Goal: Information Seeking & Learning: Learn about a topic

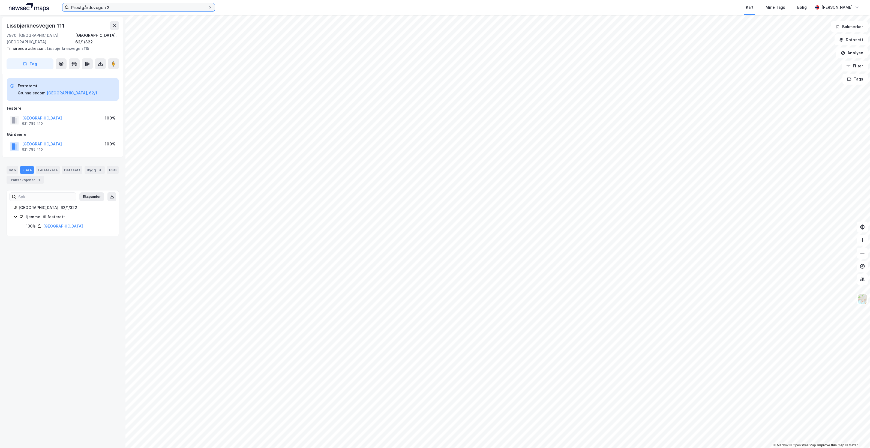
click at [126, 6] on input "Prestgårdsvegen 2" at bounding box center [138, 7] width 139 height 8
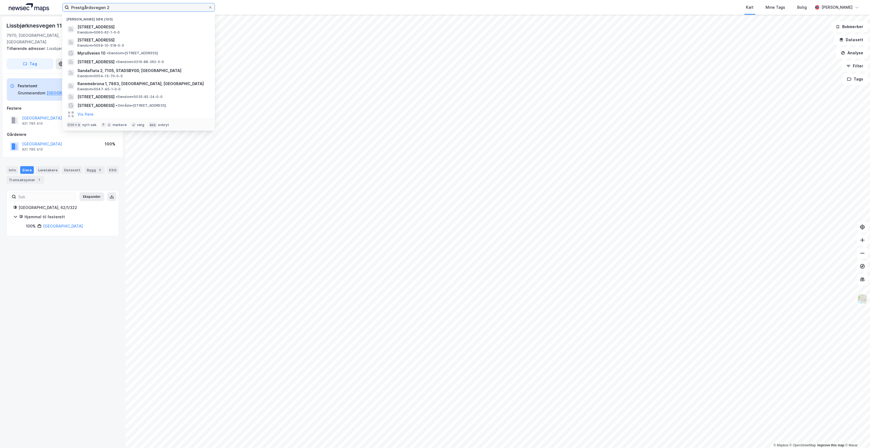
click at [126, 6] on input "Prestgårdsvegen 2" at bounding box center [138, 7] width 139 height 8
paste input "Ringvegen 1"
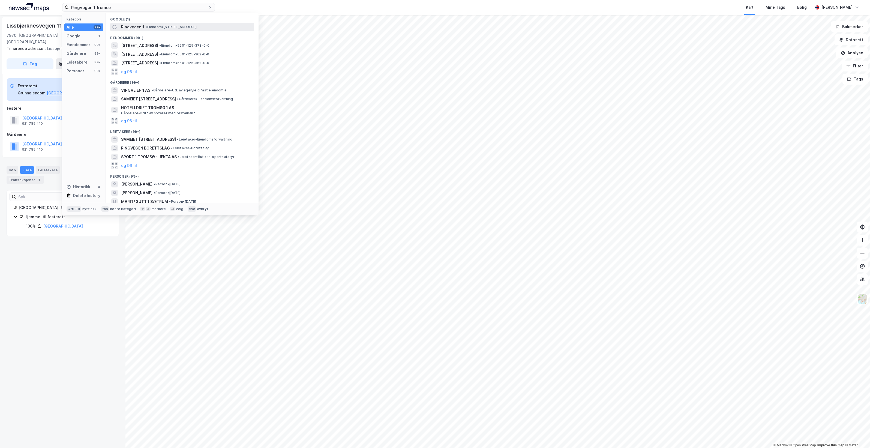
click at [187, 27] on span "• Eiendom • [STREET_ADDRESS]" at bounding box center [170, 27] width 51 height 4
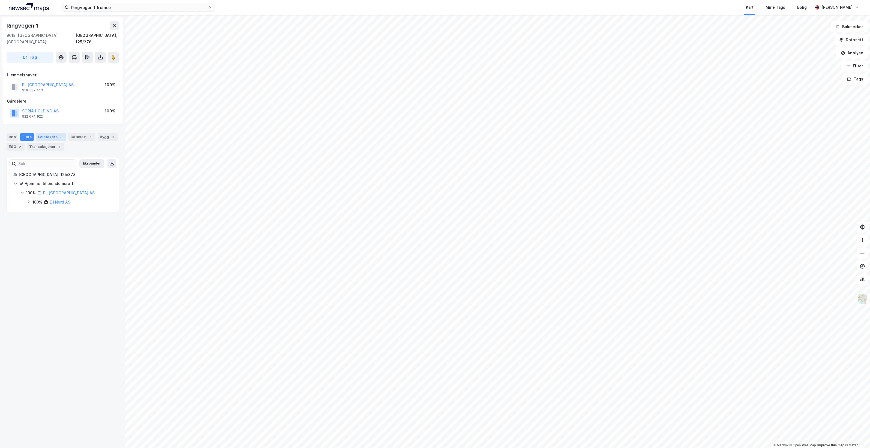
click at [52, 133] on div "Leietakere 3" at bounding box center [51, 137] width 30 height 8
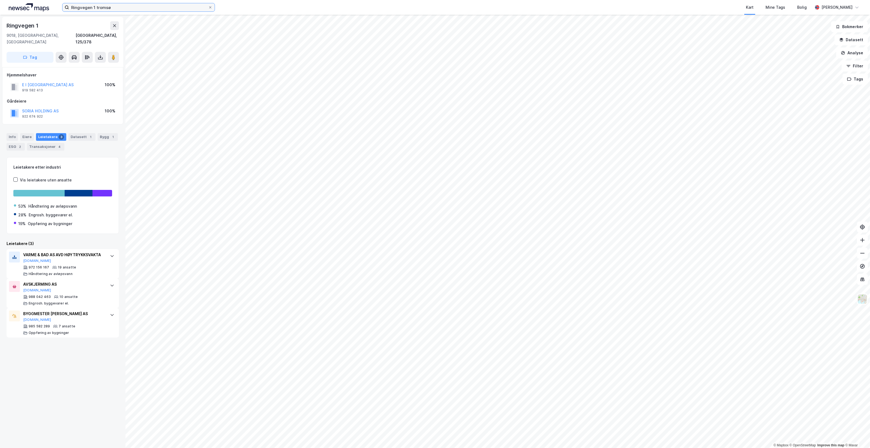
click at [118, 9] on input "Ringvegen 1 tromsø" at bounding box center [138, 7] width 139 height 8
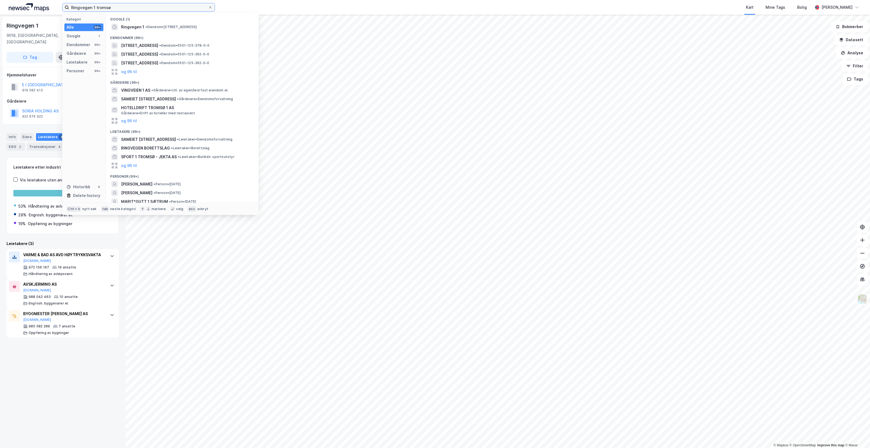
click at [118, 9] on input "Ringvegen 1 tromsø" at bounding box center [138, 7] width 139 height 8
paste input "[STREET_ADDRESS]"
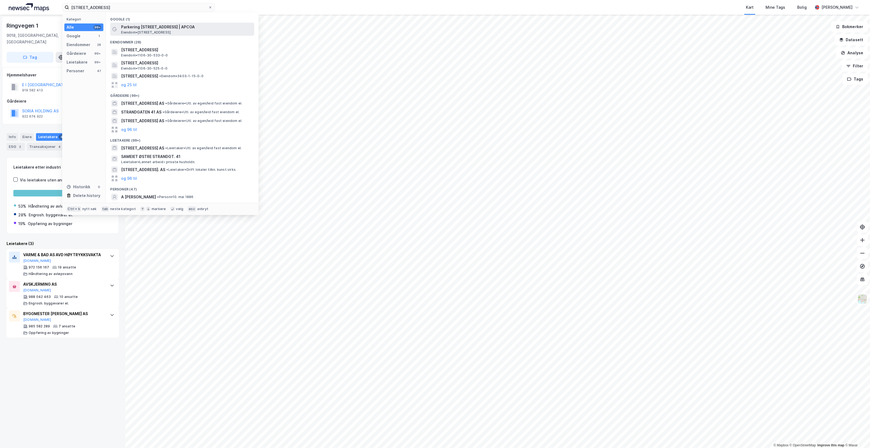
click at [207, 34] on div "Parkering [STREET_ADDRESS] | APCOA Eiendom • [STREET_ADDRESS]" at bounding box center [187, 29] width 132 height 11
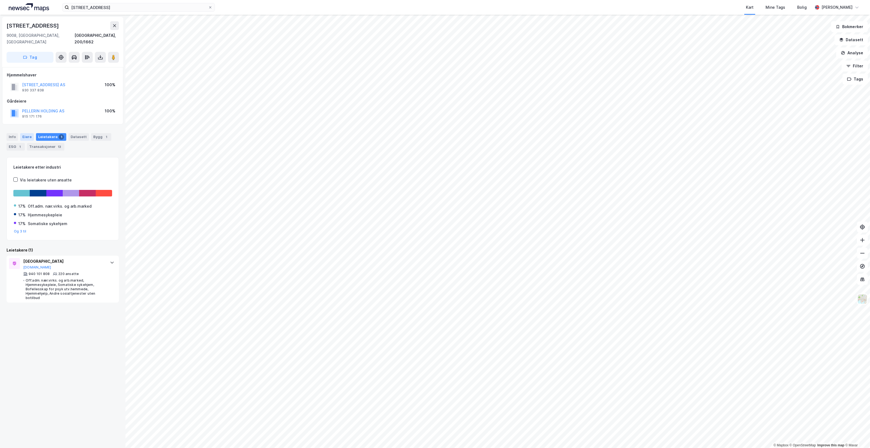
click at [25, 133] on div "Eiere" at bounding box center [27, 137] width 14 height 8
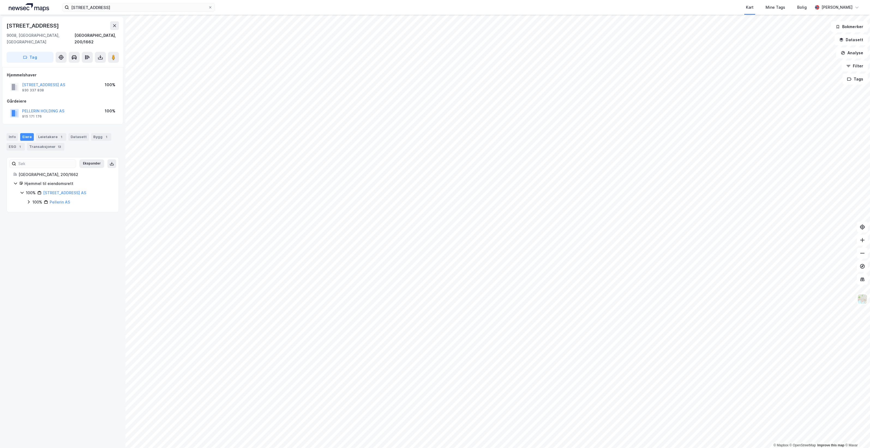
click at [28, 200] on icon at bounding box center [28, 202] width 4 height 4
click at [35, 209] on icon at bounding box center [35, 211] width 4 height 4
click at [50, 133] on div "Leietakere 1" at bounding box center [51, 137] width 30 height 8
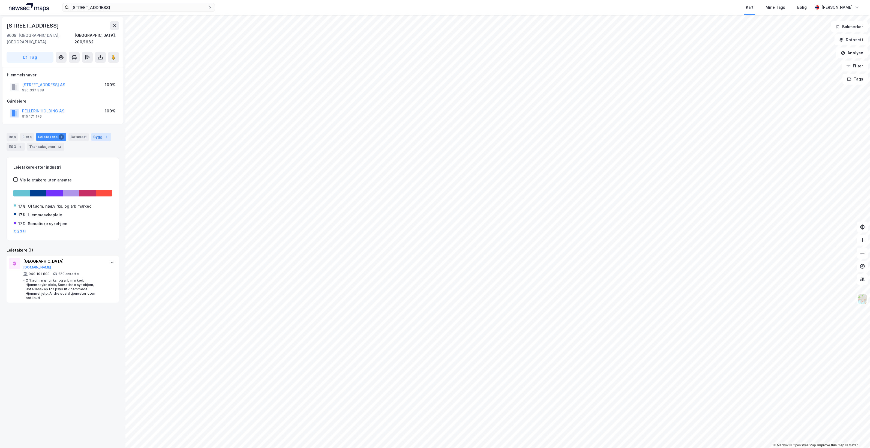
click at [103, 133] on div "Bygg 1" at bounding box center [101, 137] width 20 height 8
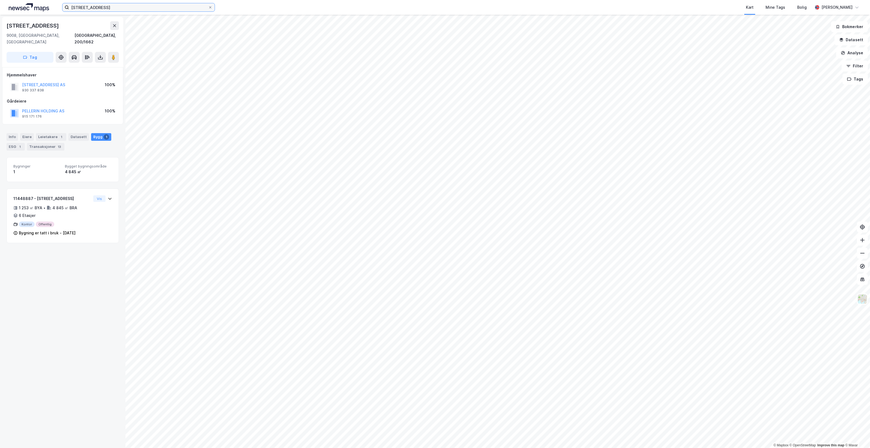
click at [144, 10] on input "[STREET_ADDRESS]" at bounding box center [138, 7] width 139 height 8
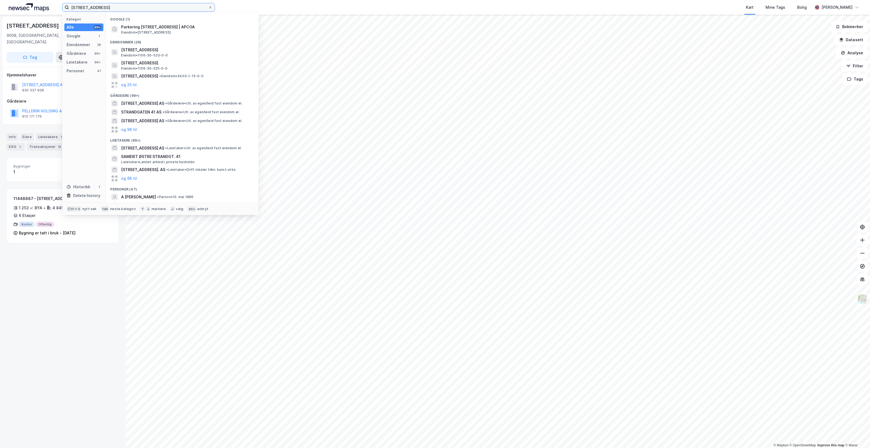
click at [144, 10] on input "[STREET_ADDRESS]" at bounding box center [138, 7] width 139 height 8
paste input "[STREET_ADDRESS]"
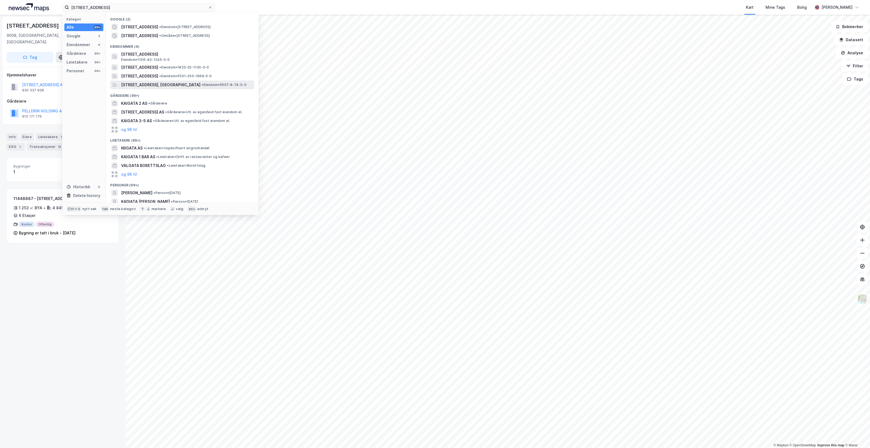
click at [202, 84] on span "• Eiendom • 5607-8-74-0-0" at bounding box center [224, 85] width 45 height 4
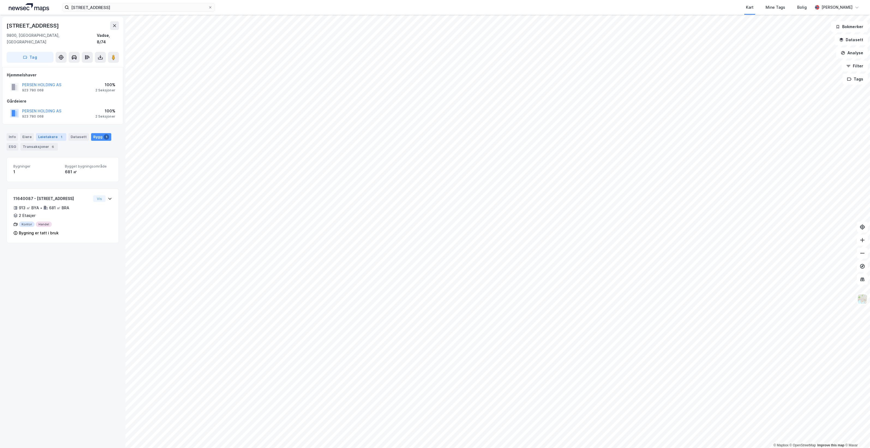
click at [46, 133] on div "Leietakere 1" at bounding box center [51, 137] width 30 height 8
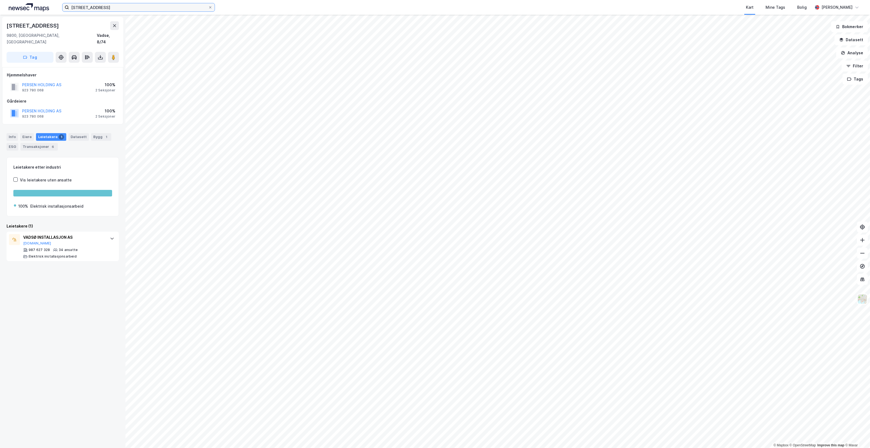
click at [131, 10] on input "[STREET_ADDRESS]" at bounding box center [138, 7] width 139 height 8
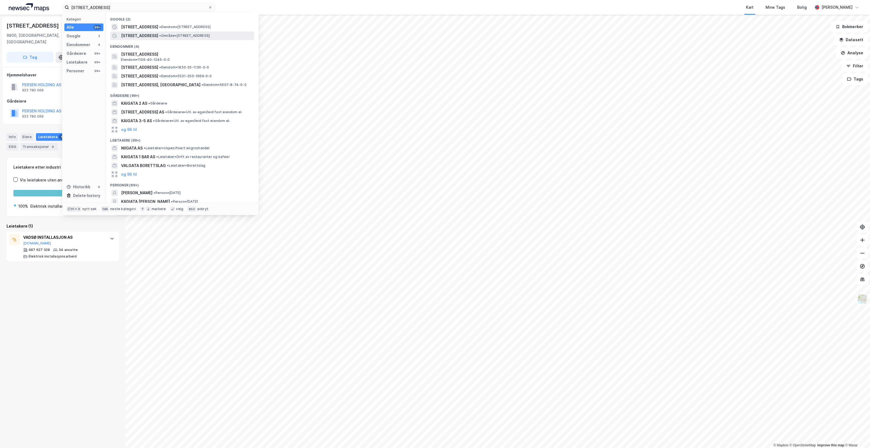
click at [180, 34] on span "• Område • [STREET_ADDRESS]" at bounding box center [184, 36] width 50 height 4
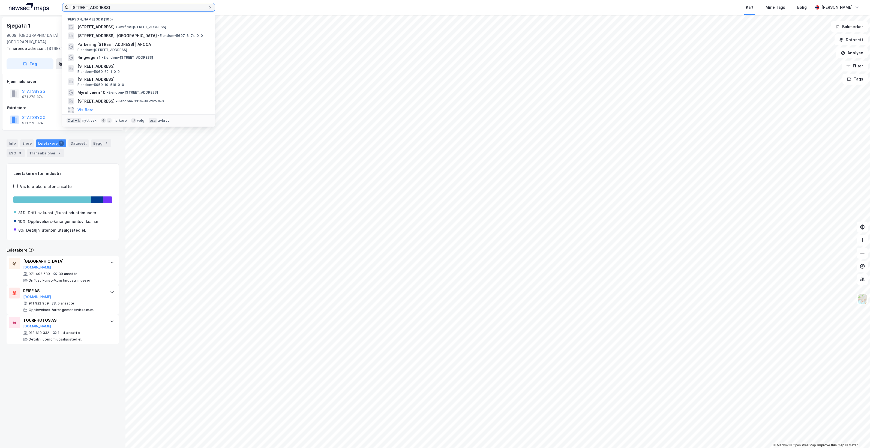
click at [103, 6] on input "[STREET_ADDRESS]" at bounding box center [138, 7] width 139 height 8
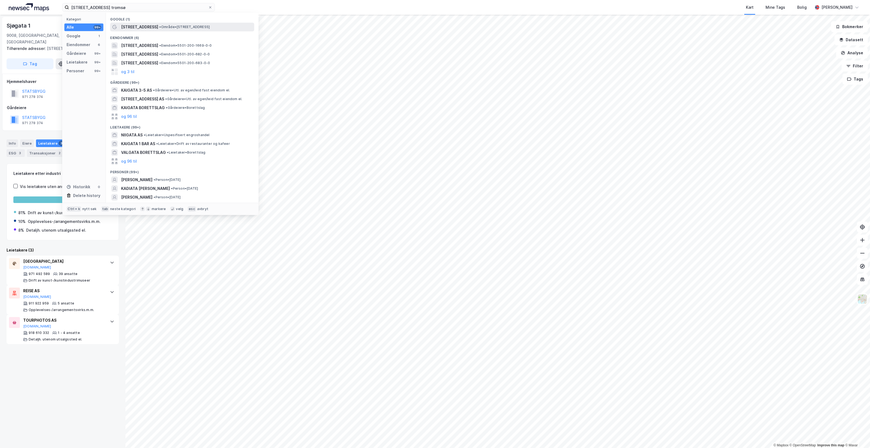
click at [185, 29] on div "[STREET_ADDRESS] • Område • [STREET_ADDRESS]" at bounding box center [187, 27] width 132 height 7
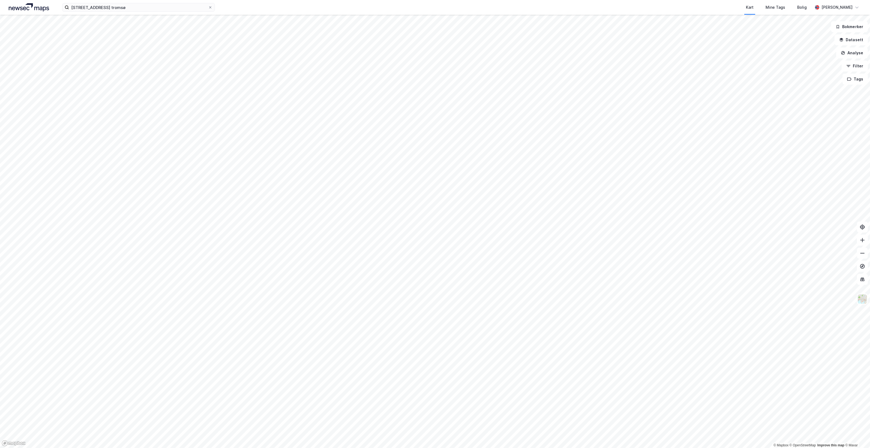
click at [118, 13] on div "[STREET_ADDRESS] tromsø Kart Mine Tags Bolig [PERSON_NAME]" at bounding box center [435, 7] width 870 height 15
click at [117, 6] on input "[STREET_ADDRESS] tromsø" at bounding box center [138, 7] width 139 height 8
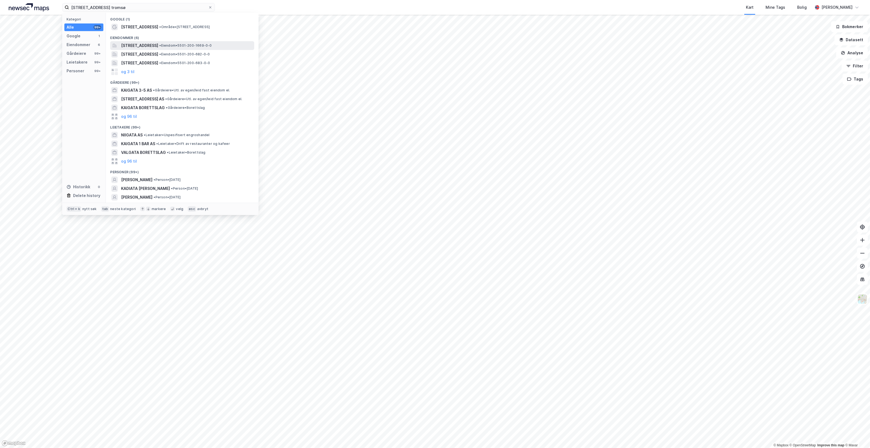
click at [206, 43] on div "[STREET_ADDRESS] • Eiendom • 5501-200-1669-0-0" at bounding box center [187, 45] width 132 height 7
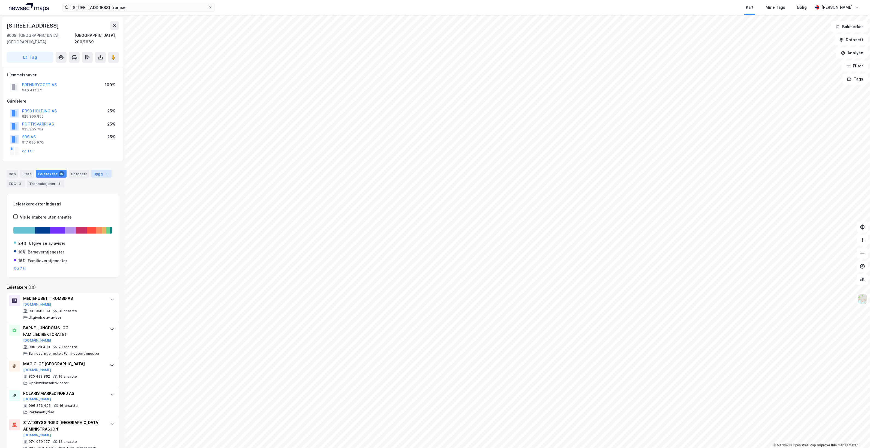
click at [96, 170] on div "Bygg 1" at bounding box center [101, 174] width 20 height 8
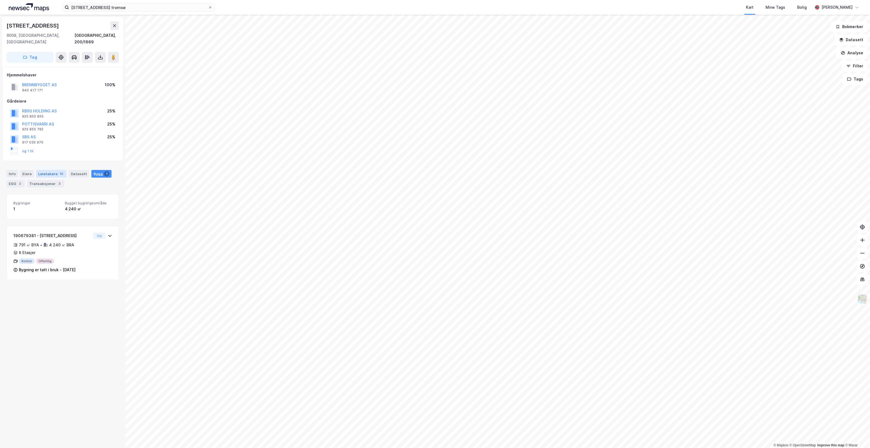
click at [50, 170] on div "Leietakere 10" at bounding box center [51, 174] width 31 height 8
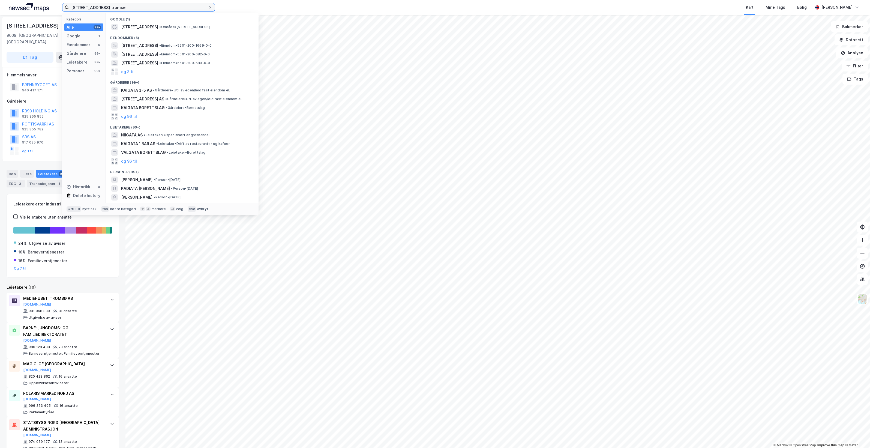
click at [119, 6] on input "[STREET_ADDRESS] tromsø" at bounding box center [138, 7] width 139 height 8
paste input "Strandtorget 3"
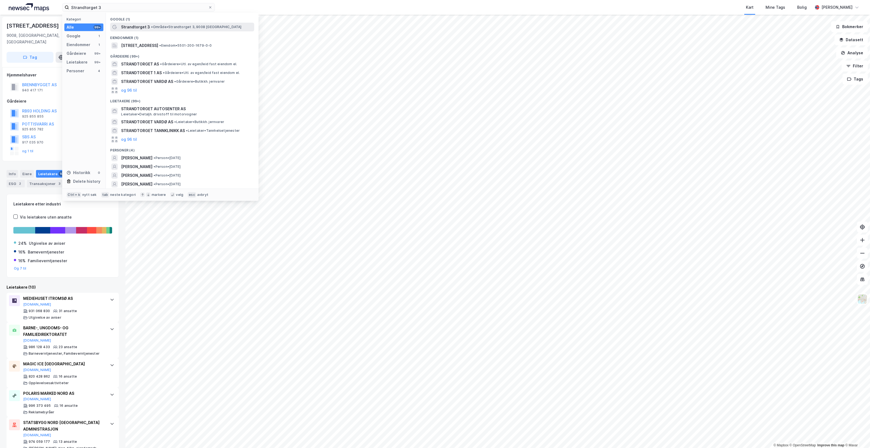
click at [189, 30] on div "Strandtorget 3 • Område • [STREET_ADDRESS]" at bounding box center [187, 27] width 132 height 7
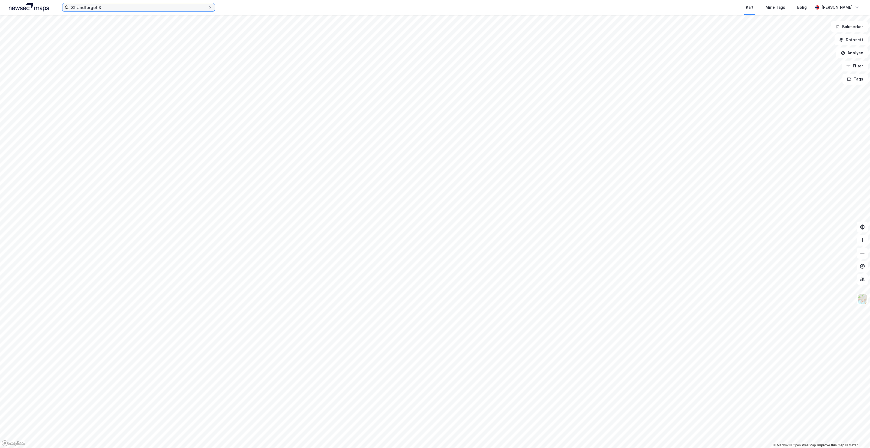
click at [134, 8] on input "Strandtorget 3" at bounding box center [138, 7] width 139 height 8
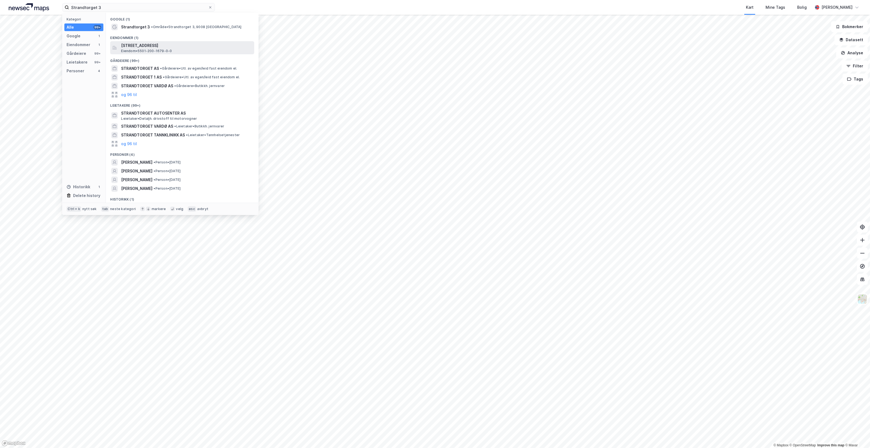
click at [174, 47] on span "[STREET_ADDRESS]" at bounding box center [186, 45] width 131 height 7
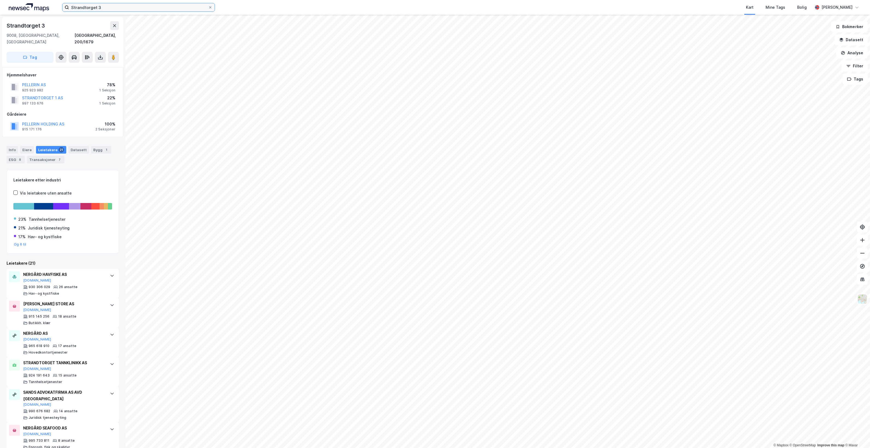
click at [107, 5] on input "Strandtorget 3" at bounding box center [138, 7] width 139 height 8
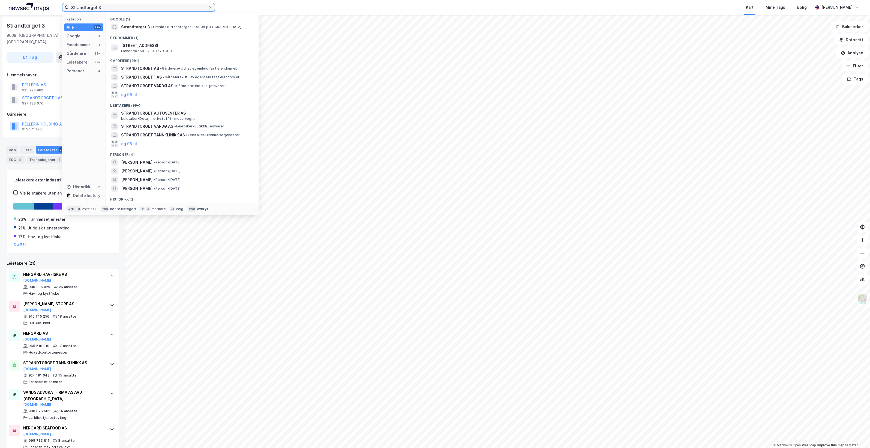
click at [107, 5] on input "Strandtorget 3" at bounding box center [138, 7] width 139 height 8
paste input "Ramfjordnesvegen 188"
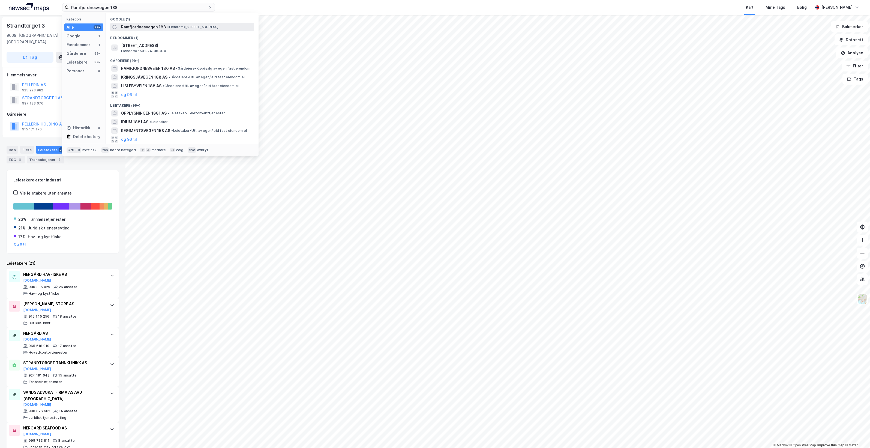
click at [175, 28] on span "• Eiendom • [STREET_ADDRESS]" at bounding box center [192, 27] width 51 height 4
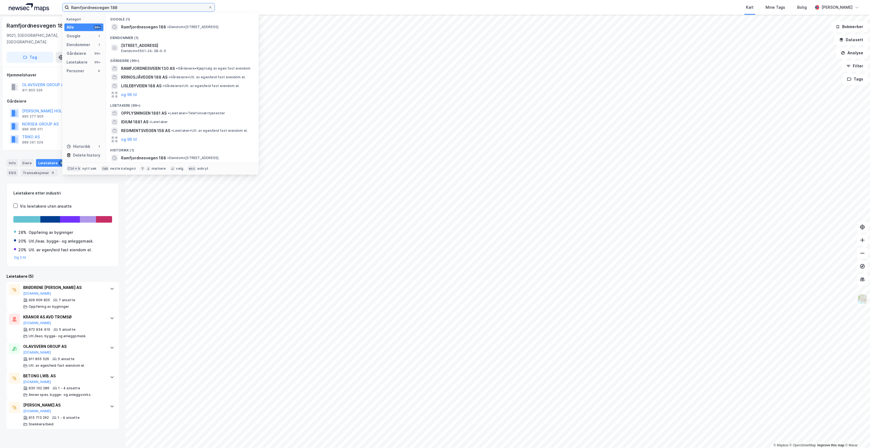
click at [134, 10] on input "Ramfjordnesvegen 188" at bounding box center [138, 7] width 139 height 8
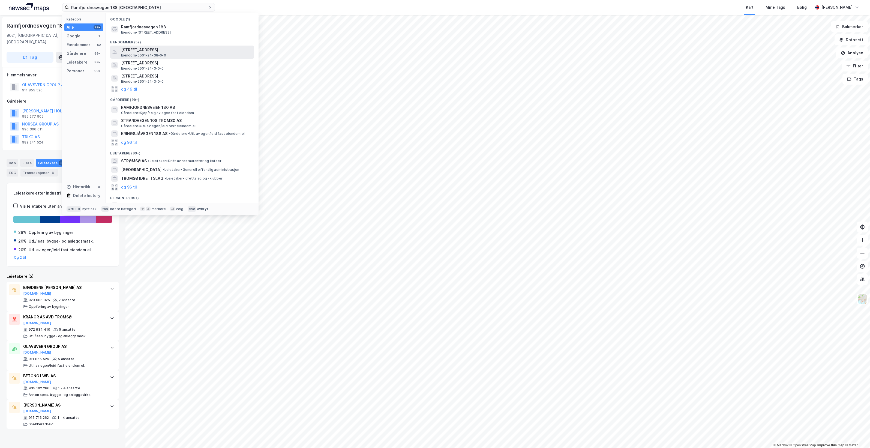
click at [223, 52] on span "[STREET_ADDRESS]" at bounding box center [186, 50] width 131 height 7
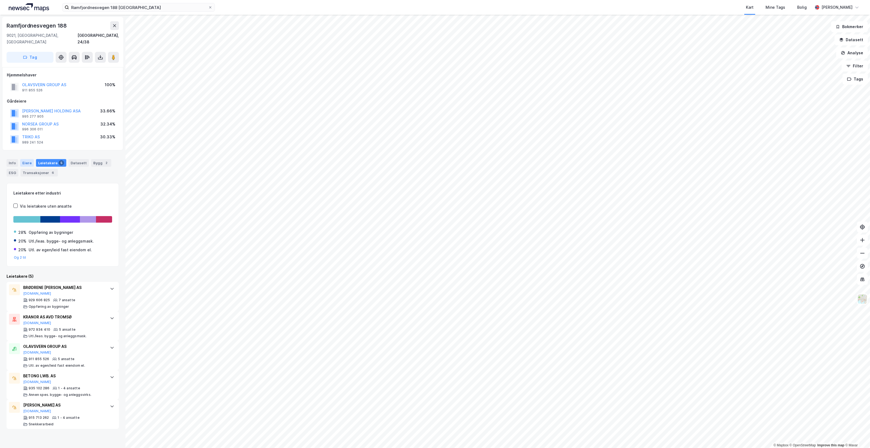
click at [29, 159] on div "Eiere" at bounding box center [27, 163] width 14 height 8
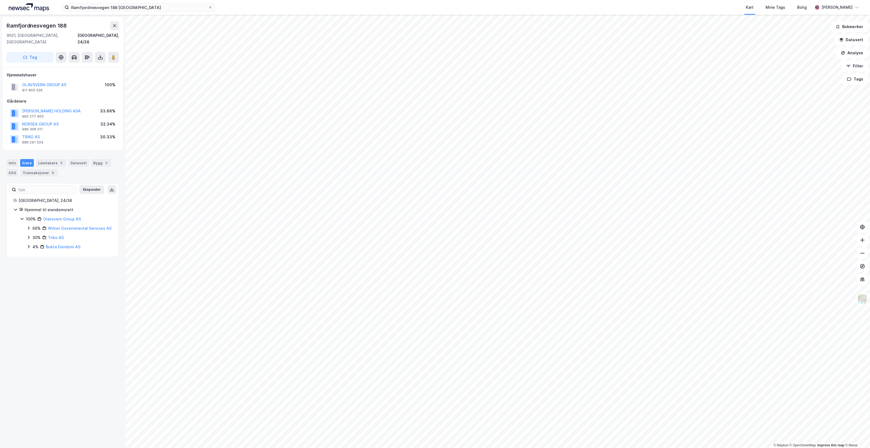
click at [28, 226] on icon at bounding box center [28, 228] width 4 height 4
click at [36, 249] on icon at bounding box center [35, 246] width 4 height 4
click at [34, 238] on icon at bounding box center [35, 237] width 4 height 4
click at [36, 236] on icon at bounding box center [35, 237] width 4 height 4
click at [40, 258] on icon at bounding box center [42, 256] width 4 height 4
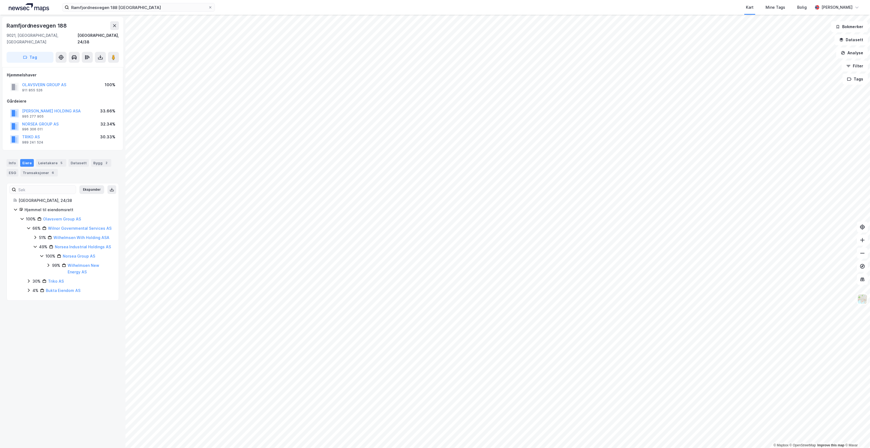
click at [49, 267] on icon at bounding box center [48, 265] width 4 height 4
click at [54, 283] on icon at bounding box center [55, 281] width 4 height 4
click at [55, 283] on icon at bounding box center [55, 281] width 4 height 4
click at [48, 267] on icon at bounding box center [48, 265] width 4 height 4
click at [41, 258] on icon at bounding box center [42, 256] width 4 height 4
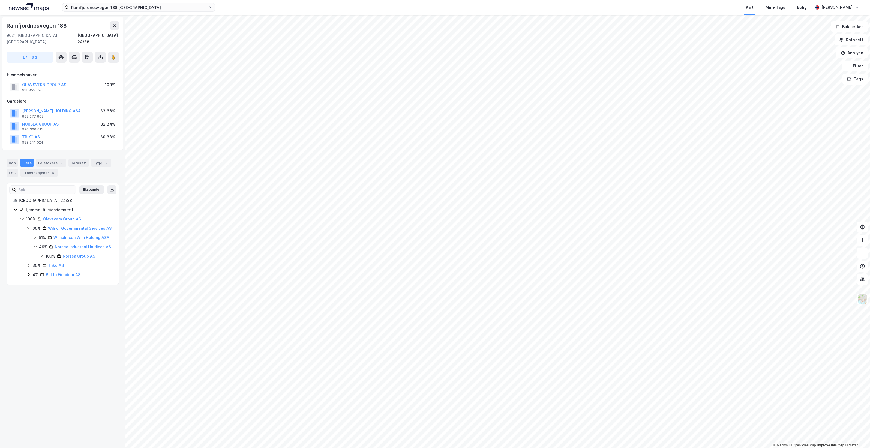
click at [36, 249] on icon at bounding box center [35, 246] width 4 height 4
click at [29, 227] on icon at bounding box center [28, 228] width 3 height 2
click at [151, 3] on input "Ramfjordnesvegen 188 [GEOGRAPHIC_DATA]" at bounding box center [138, 7] width 139 height 8
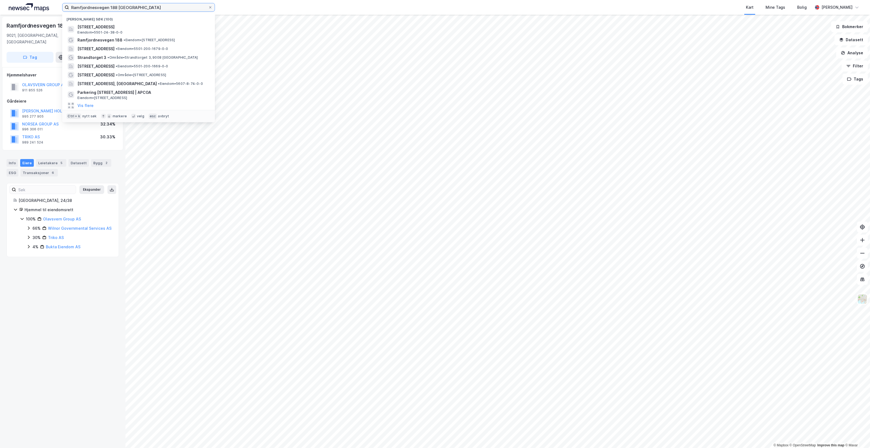
click at [151, 4] on input "Ramfjordnesvegen 188 [GEOGRAPHIC_DATA]" at bounding box center [138, 7] width 139 height 8
paste input "Mølnholtet 42"
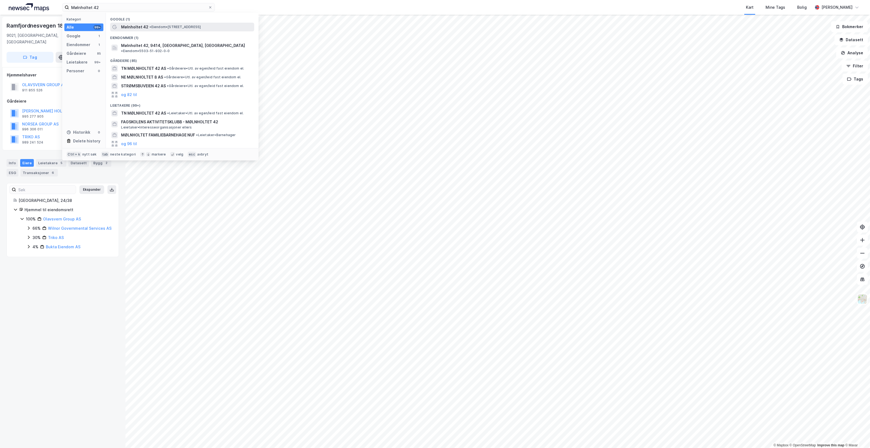
click at [188, 28] on span "• Eiendom • [STREET_ADDRESS]" at bounding box center [175, 27] width 51 height 4
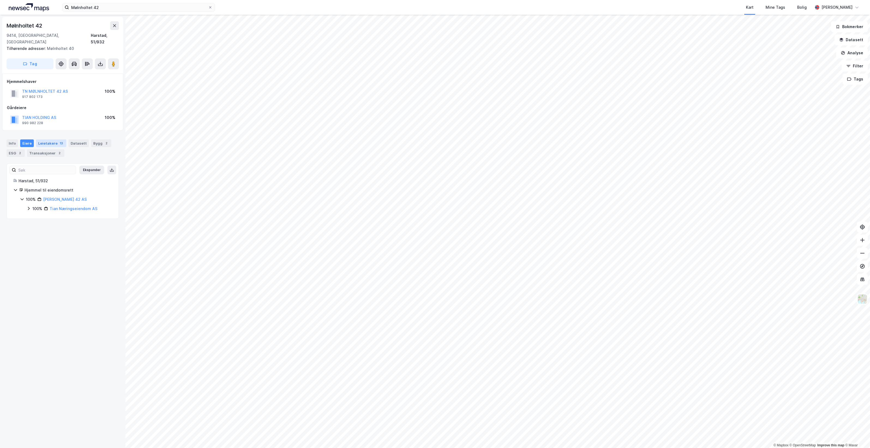
click at [49, 139] on div "Leietakere 13" at bounding box center [51, 143] width 30 height 8
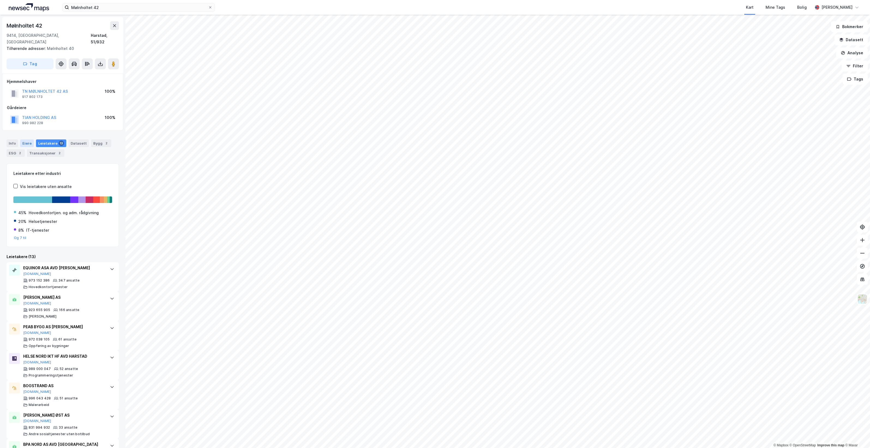
click at [30, 139] on div "Eiere" at bounding box center [27, 143] width 14 height 8
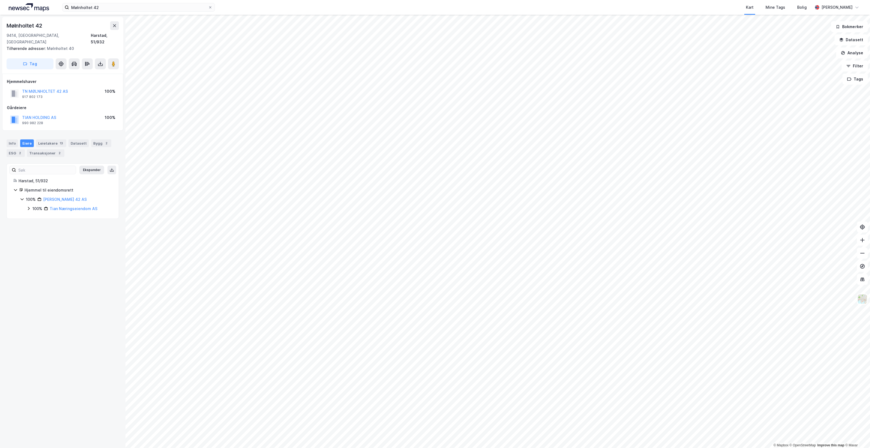
click at [26, 206] on icon at bounding box center [28, 208] width 4 height 4
click at [35, 215] on div "100% Tian Holding AS" at bounding box center [72, 218] width 79 height 7
click at [35, 216] on icon at bounding box center [35, 218] width 4 height 4
click at [28, 206] on icon at bounding box center [28, 208] width 4 height 4
click at [40, 139] on div "Leietakere 13" at bounding box center [51, 143] width 30 height 8
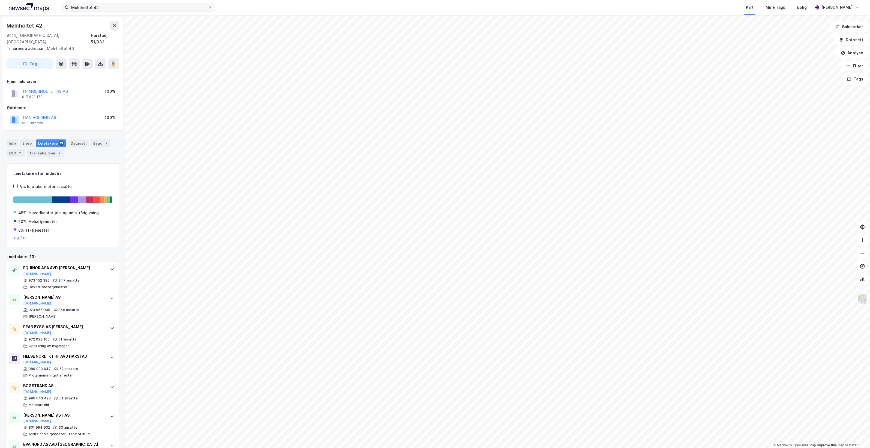
click at [153, 3] on label "Mølnholtet 42" at bounding box center [138, 7] width 153 height 9
click at [153, 3] on input "Mølnholtet 42" at bounding box center [138, 7] width 139 height 8
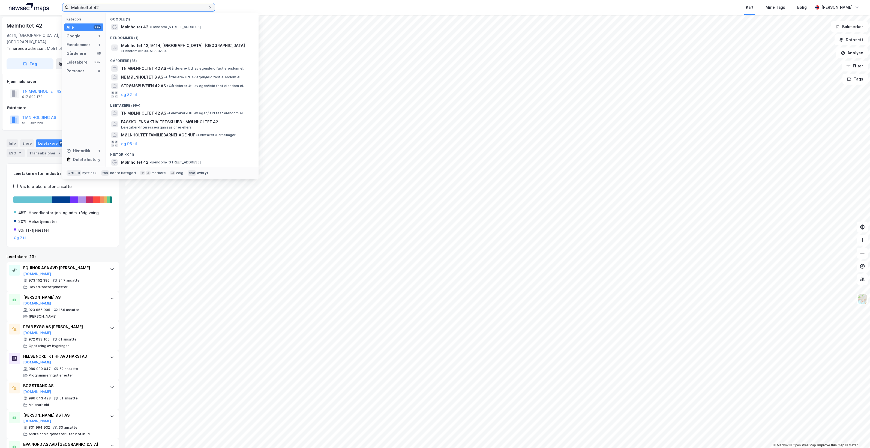
click at [153, 5] on input "Mølnholtet 42" at bounding box center [138, 7] width 139 height 8
paste input "Storåkeren 11"
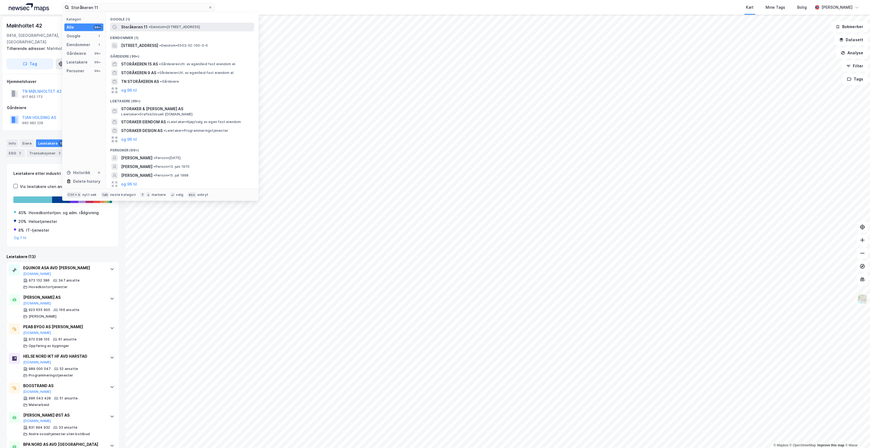
click at [177, 29] on span "• Eiendom • [STREET_ADDRESS]" at bounding box center [174, 27] width 51 height 4
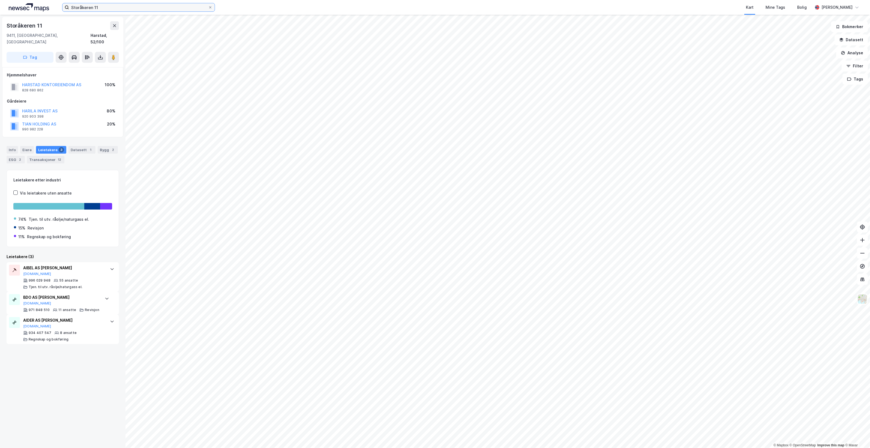
click at [117, 7] on input "Storåkeren 11" at bounding box center [138, 7] width 139 height 8
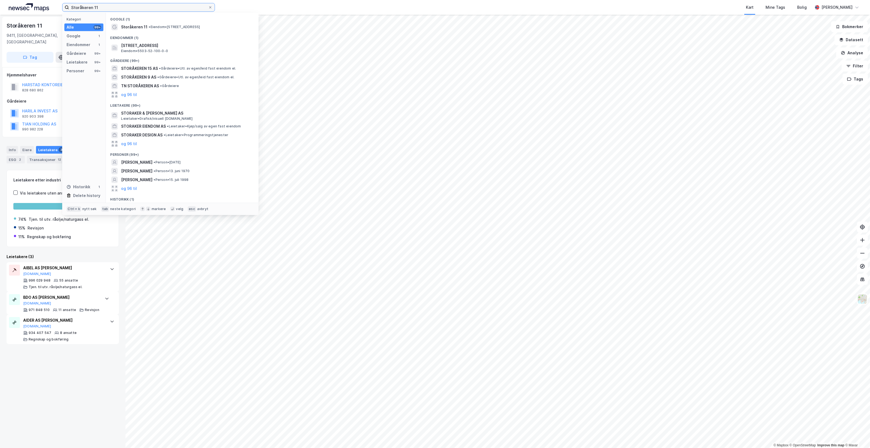
click at [117, 7] on input "Storåkeren 11" at bounding box center [138, 7] width 139 height 8
click at [116, 7] on input "Storåkeren 11" at bounding box center [138, 7] width 139 height 8
paste input "[STREET_ADDRESS]"
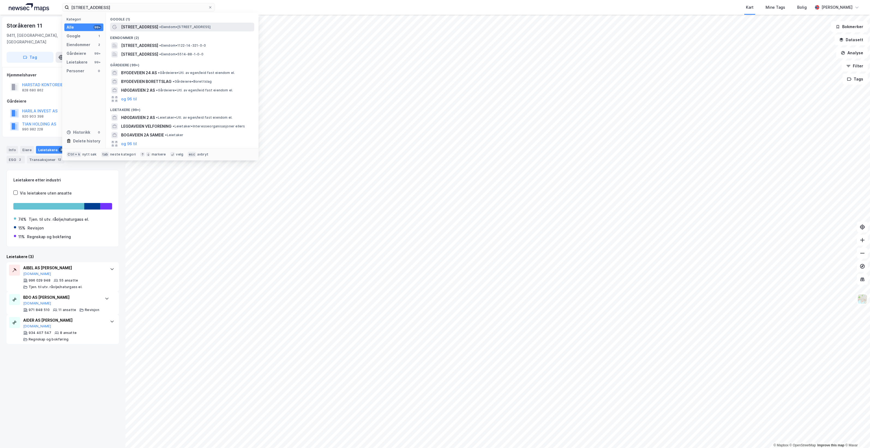
click at [170, 27] on span "• Eiendom • [STREET_ADDRESS]" at bounding box center [184, 27] width 51 height 4
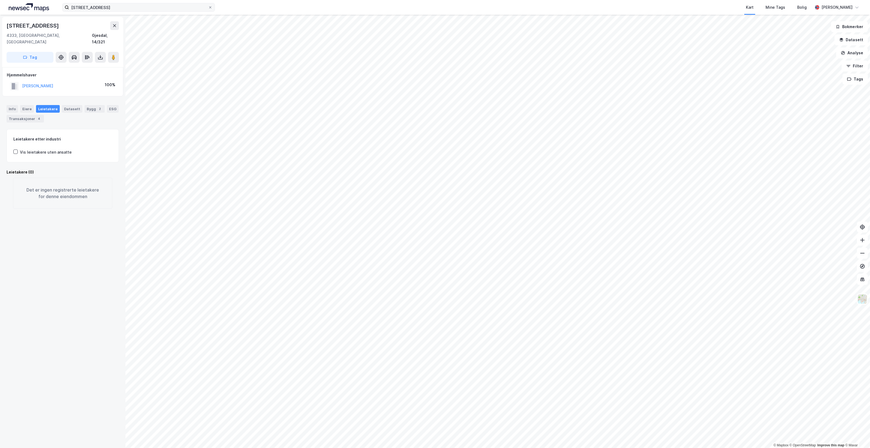
click at [132, 11] on label "[STREET_ADDRESS]" at bounding box center [138, 7] width 153 height 9
click at [132, 11] on input "[STREET_ADDRESS]" at bounding box center [138, 7] width 139 height 8
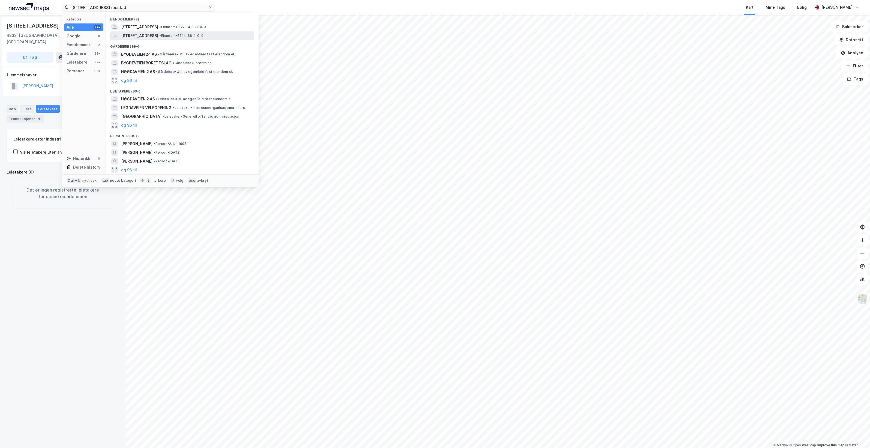
click at [203, 36] on span "• Eiendom • 5514-88-1-0-0" at bounding box center [181, 36] width 44 height 4
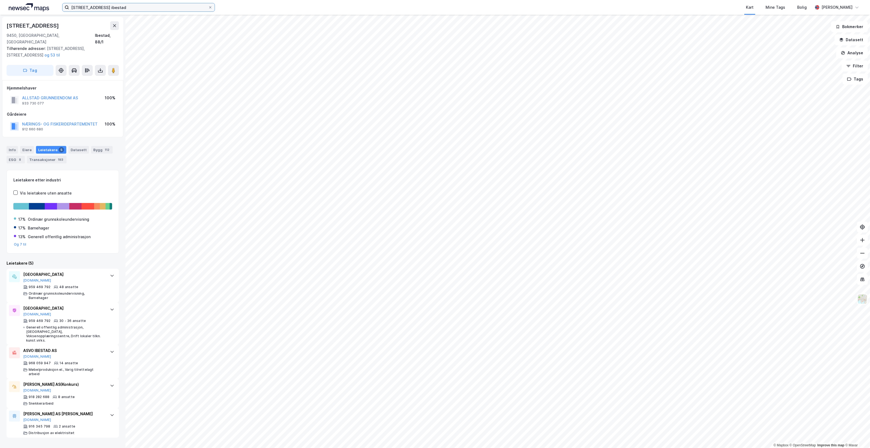
click at [137, 9] on input "[STREET_ADDRESS] ibestad" at bounding box center [138, 7] width 139 height 8
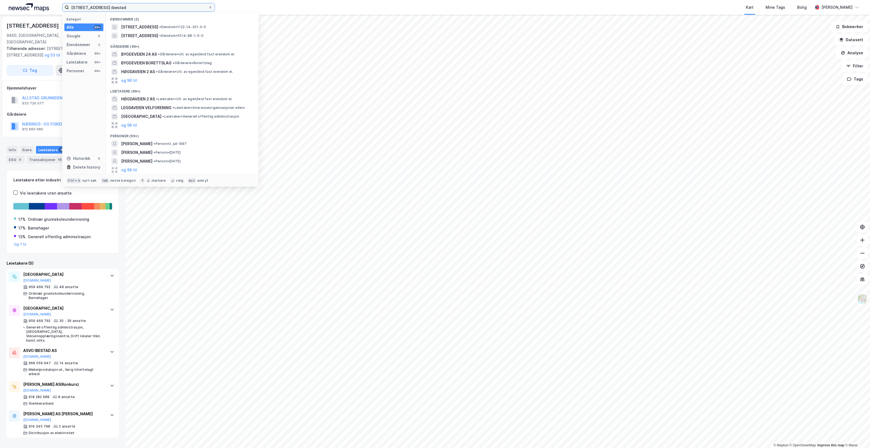
click at [137, 9] on input "[STREET_ADDRESS] ibestad" at bounding box center [138, 7] width 139 height 8
paste input "[PERSON_NAME][STREET_ADDRESS]"
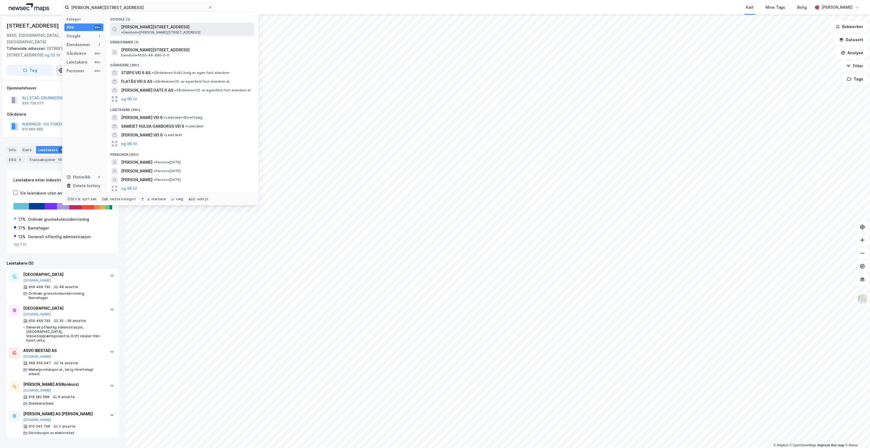
click at [171, 30] on span "• Eiendom • [PERSON_NAME][STREET_ADDRESS]" at bounding box center [160, 32] width 79 height 4
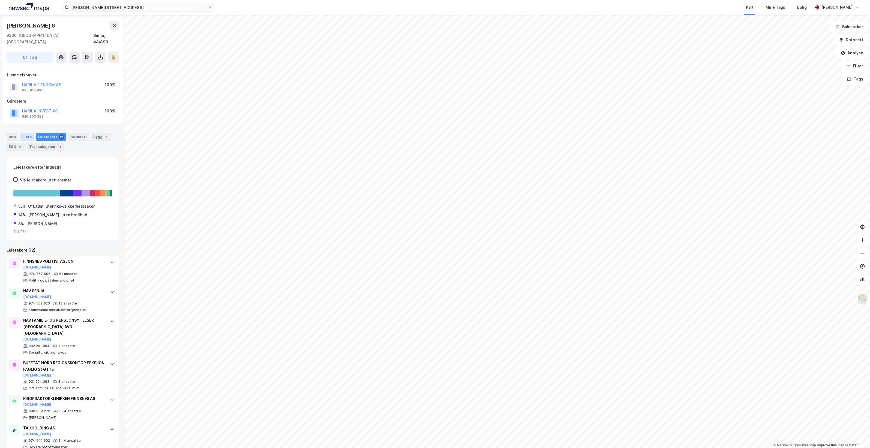
click at [29, 133] on div "Eiere" at bounding box center [27, 137] width 14 height 8
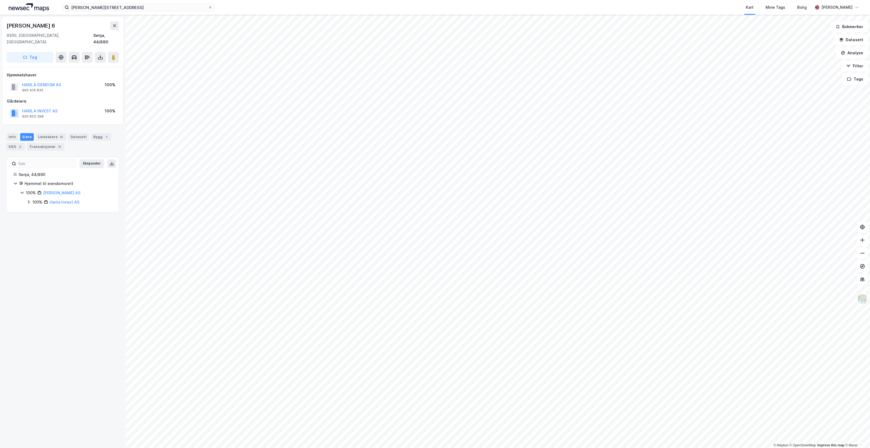
click at [29, 200] on icon at bounding box center [28, 202] width 4 height 4
click at [35, 228] on icon at bounding box center [35, 230] width 4 height 4
drag, startPoint x: 35, startPoint y: 222, endPoint x: 35, endPoint y: 215, distance: 6.6
click at [35, 219] on icon at bounding box center [35, 220] width 2 height 3
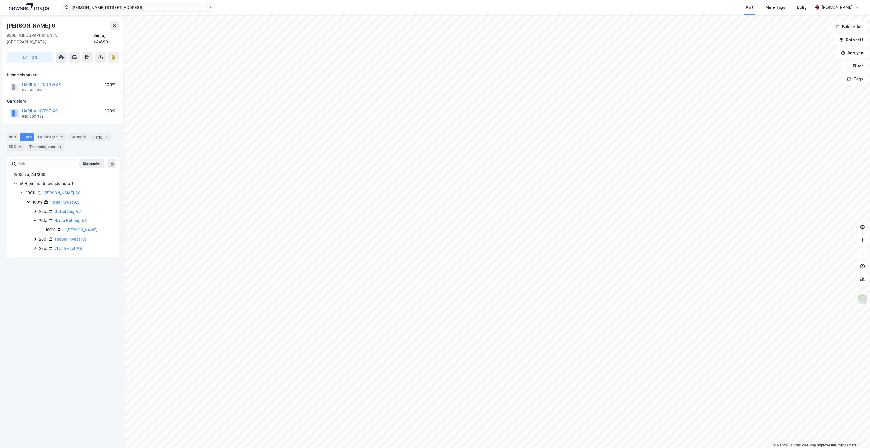
click at [35, 218] on icon at bounding box center [35, 220] width 4 height 4
click at [49, 133] on div "Leietakere 12" at bounding box center [51, 137] width 30 height 8
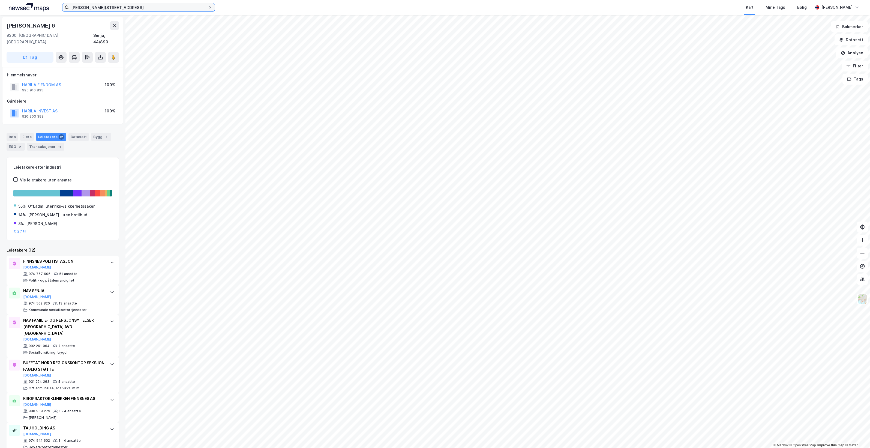
click at [117, 5] on input "[PERSON_NAME][STREET_ADDRESS]" at bounding box center [138, 7] width 139 height 8
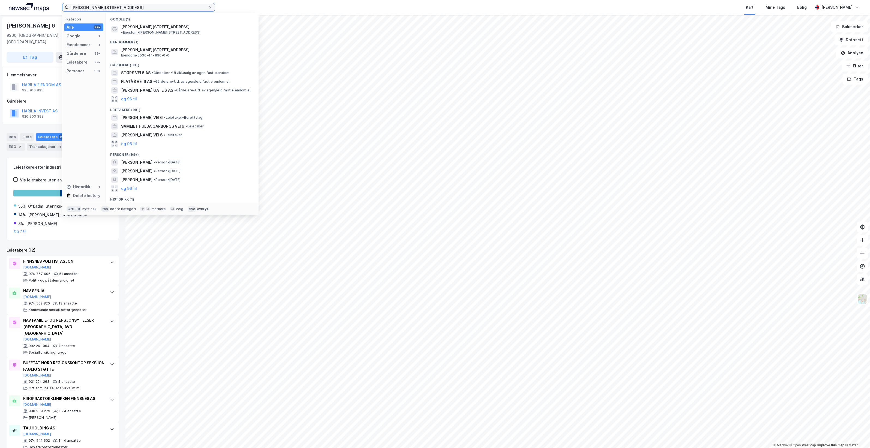
click at [117, 5] on input "[PERSON_NAME][STREET_ADDRESS]" at bounding box center [138, 7] width 139 height 8
paste input "[STREET_ADDRESS]"
click at [216, 46] on span "[STREET_ADDRESS]" at bounding box center [186, 45] width 131 height 7
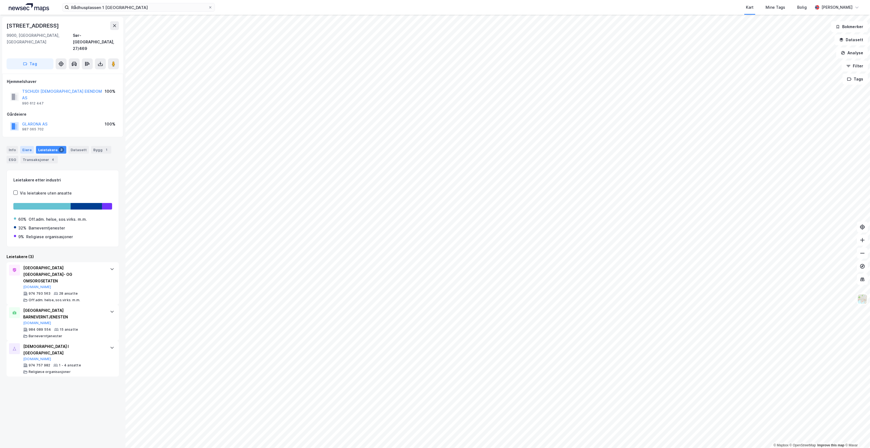
click at [25, 146] on div "Eiere" at bounding box center [27, 150] width 14 height 8
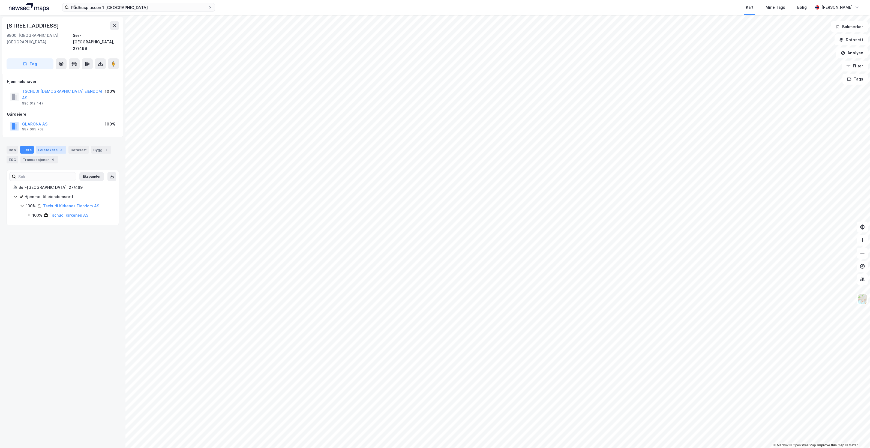
click at [53, 146] on div "Leietakere 3" at bounding box center [51, 150] width 30 height 8
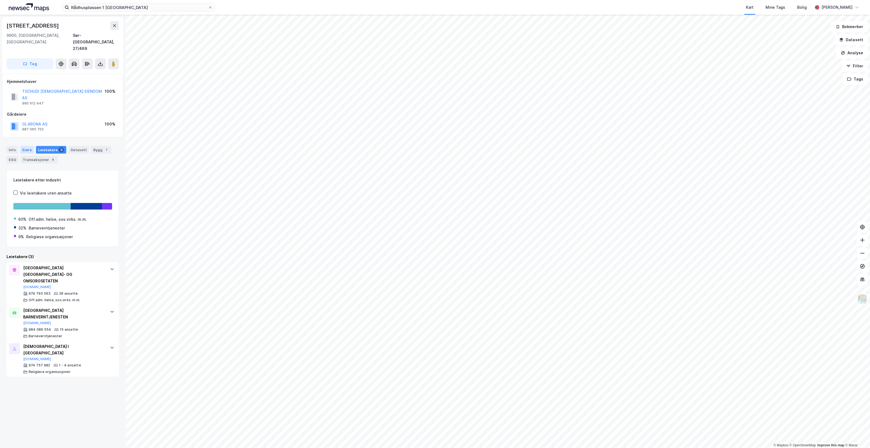
drag, startPoint x: 22, startPoint y: 129, endPoint x: 26, endPoint y: 134, distance: 6.1
click at [22, 146] on div "Eiere" at bounding box center [27, 150] width 14 height 8
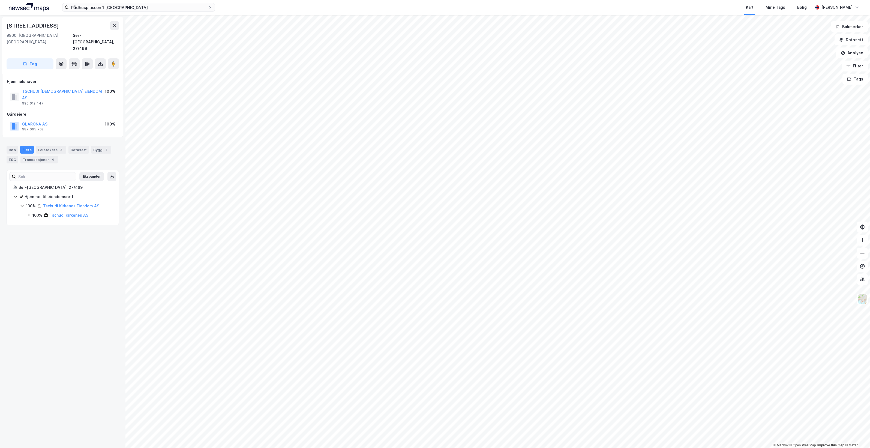
click at [29, 213] on icon at bounding box center [28, 215] width 4 height 4
click at [33, 222] on icon at bounding box center [35, 224] width 4 height 4
click at [41, 231] on div "100% Glarona AS" at bounding box center [76, 234] width 73 height 7
click at [41, 231] on icon at bounding box center [42, 233] width 4 height 4
click at [29, 213] on icon at bounding box center [28, 215] width 4 height 4
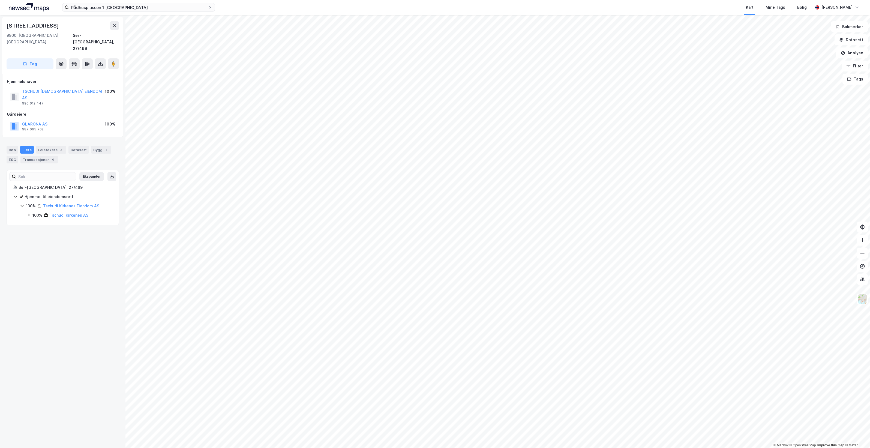
click at [20, 204] on icon at bounding box center [22, 206] width 4 height 4
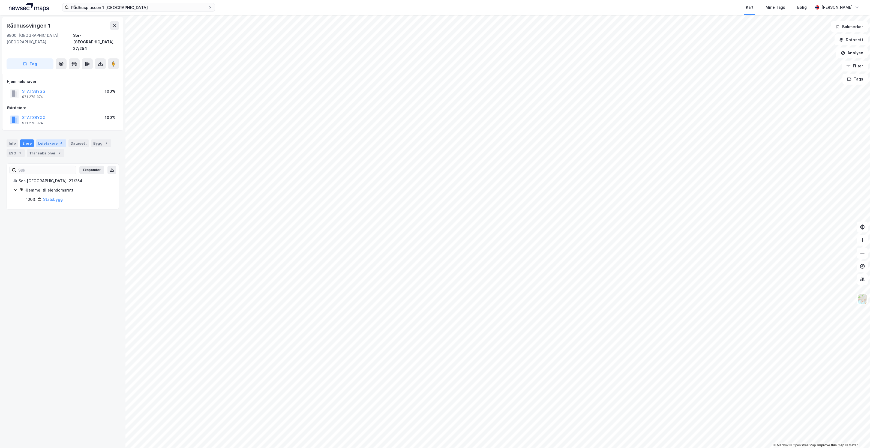
click at [48, 139] on div "Leietakere 4" at bounding box center [51, 143] width 30 height 8
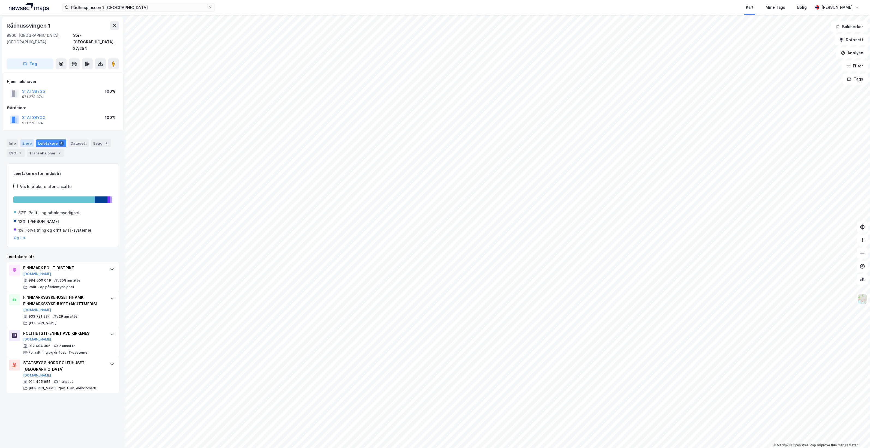
click at [20, 139] on div "Eiere" at bounding box center [27, 143] width 14 height 8
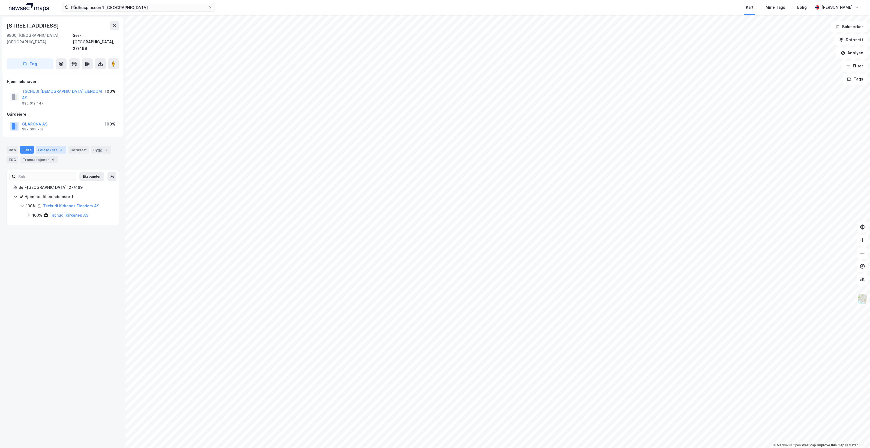
click at [43, 146] on div "Leietakere 3" at bounding box center [51, 150] width 30 height 8
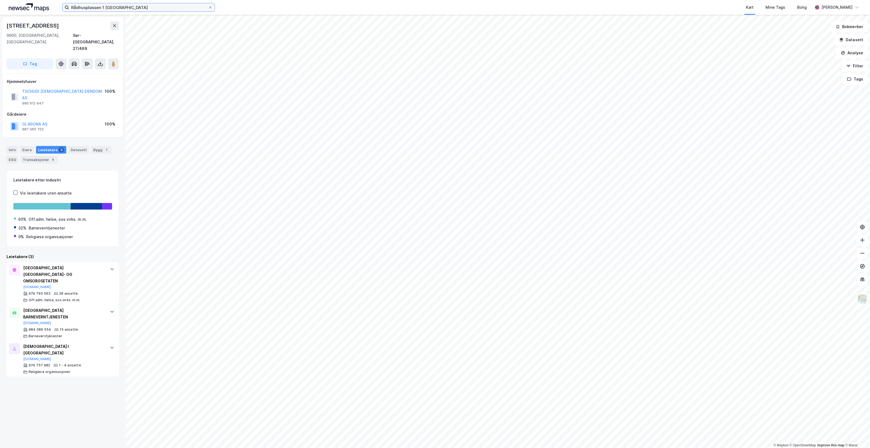
click at [142, 5] on input "Rådhusplassen 1 [GEOGRAPHIC_DATA]" at bounding box center [138, 7] width 139 height 8
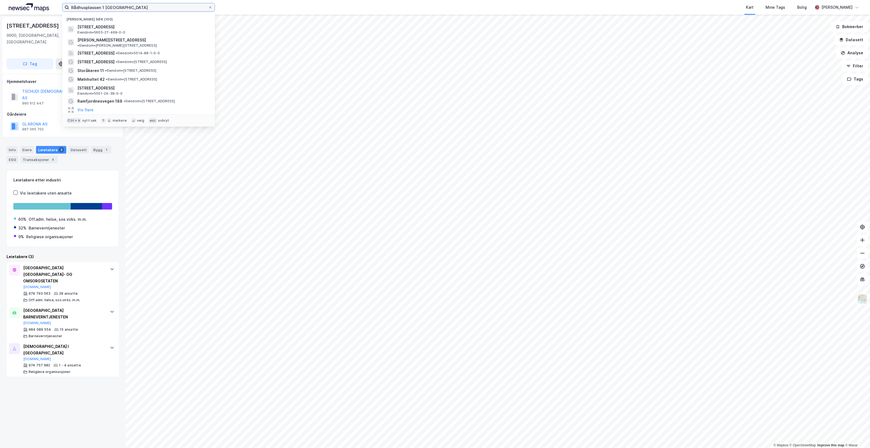
click at [142, 5] on input "Rådhusplassen 1 [GEOGRAPHIC_DATA]" at bounding box center [138, 7] width 139 height 8
paste input "W. [STREET_ADDRESS]"
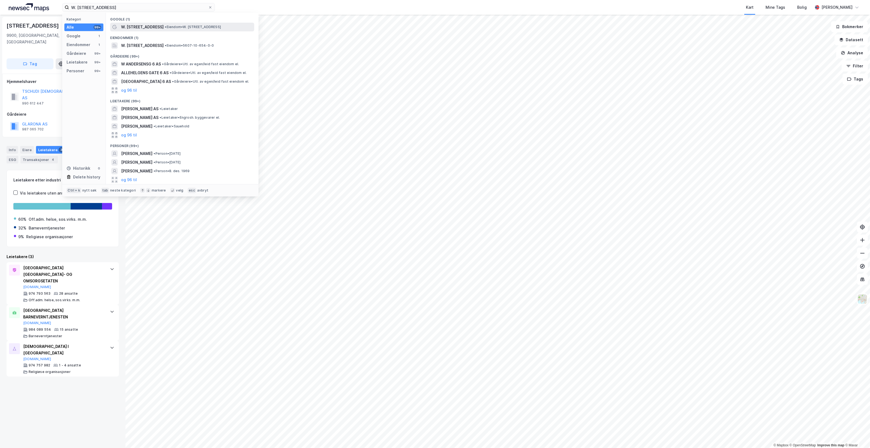
click at [204, 27] on span "• Eiendom • W. [STREET_ADDRESS]" at bounding box center [193, 27] width 56 height 4
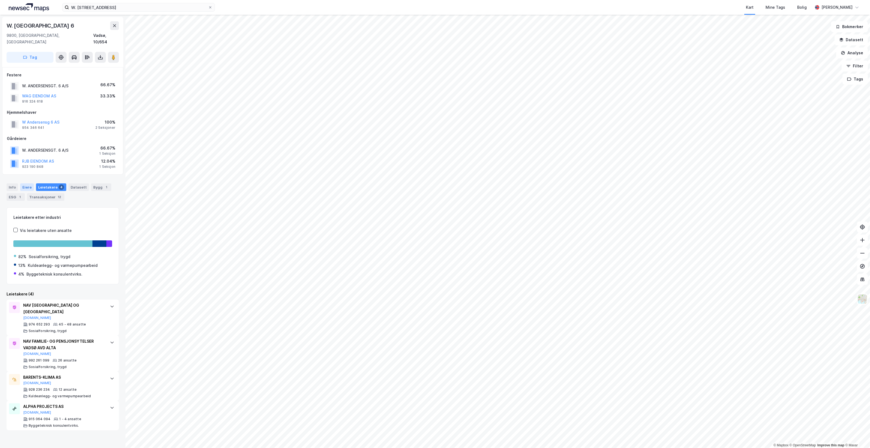
click at [29, 183] on div "Eiere" at bounding box center [27, 187] width 14 height 8
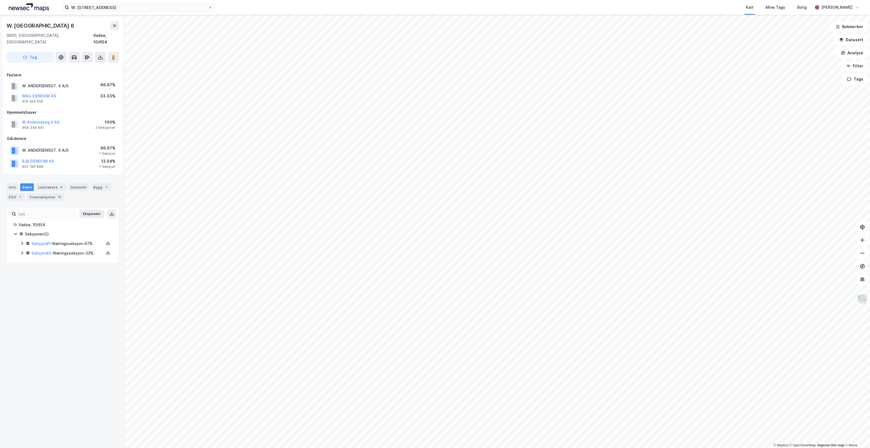
click at [20, 251] on icon at bounding box center [22, 253] width 4 height 4
click at [22, 242] on icon at bounding box center [22, 243] width 2 height 3
click at [43, 325] on icon at bounding box center [42, 327] width 4 height 4
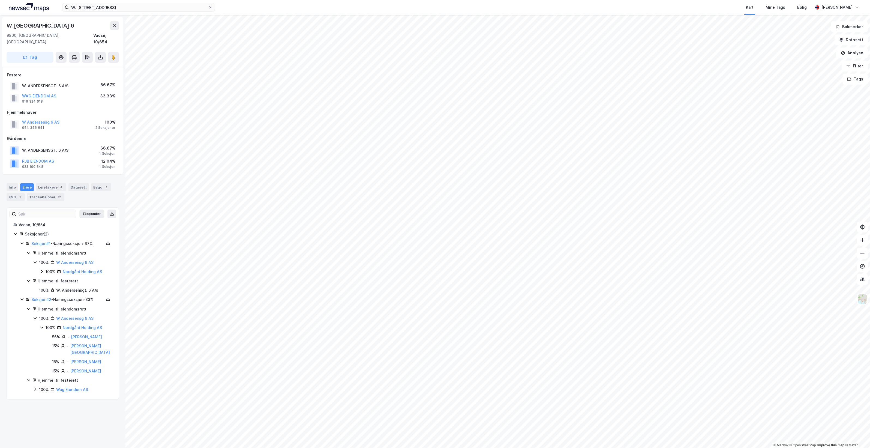
click at [43, 325] on icon at bounding box center [42, 327] width 4 height 4
click at [36, 344] on icon at bounding box center [35, 346] width 4 height 4
drag, startPoint x: 36, startPoint y: 341, endPoint x: 14, endPoint y: 264, distance: 80.3
click at [14, 265] on div "Seksjoner ( 2 ) Seksjon # 1 - Næringsseksjon - 67% Hjemmel til eiendomsrett 100…" at bounding box center [62, 290] width 99 height 118
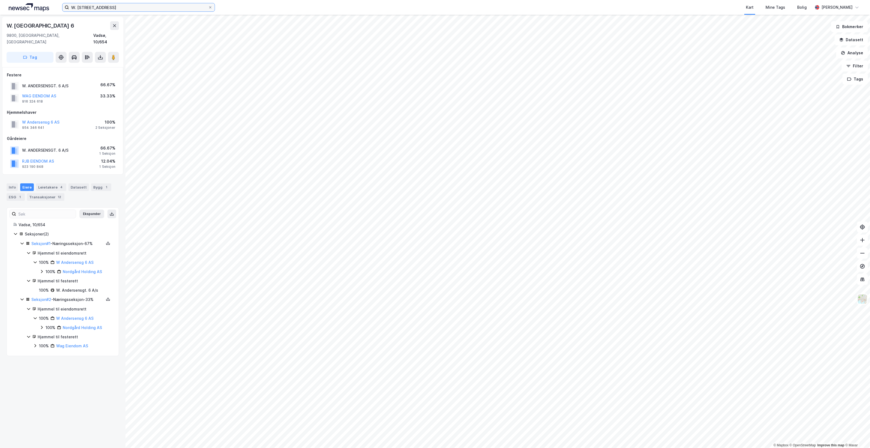
click at [133, 8] on input "W. [STREET_ADDRESS]" at bounding box center [138, 7] width 139 height 8
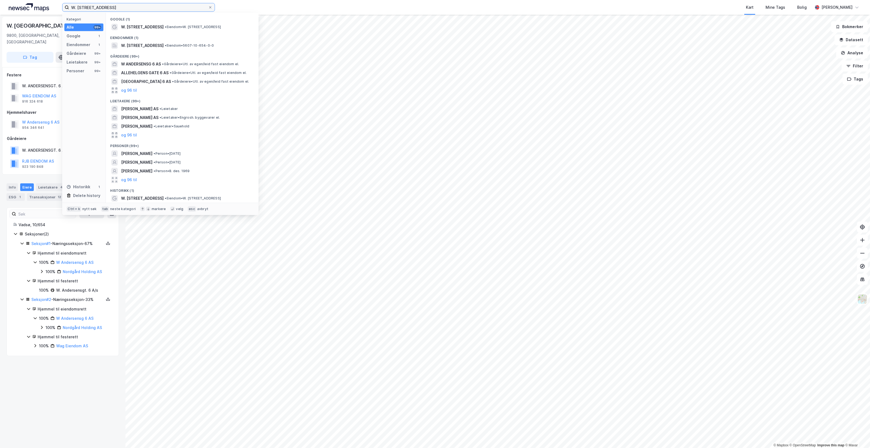
click at [133, 8] on input "W. [STREET_ADDRESS]" at bounding box center [138, 7] width 139 height 8
paste input "[STREET_ADDRESS]"
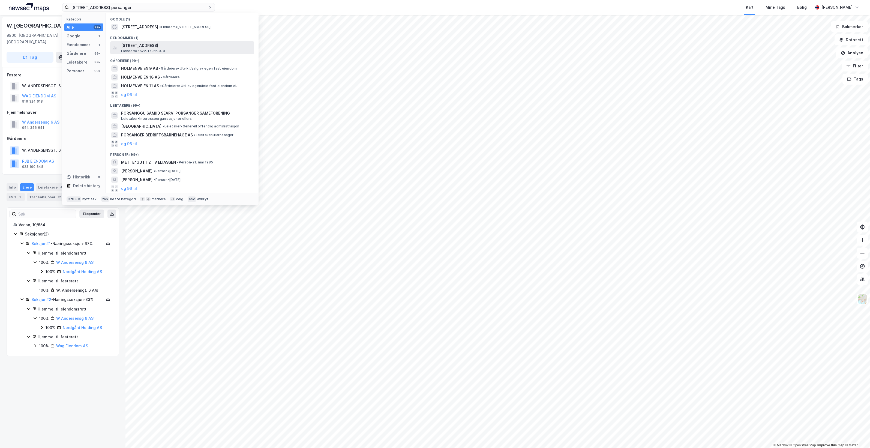
click at [201, 50] on div "[STREET_ADDRESS][PERSON_NAME] Eiendom • 5622-17-22-0-0" at bounding box center [187, 47] width 132 height 11
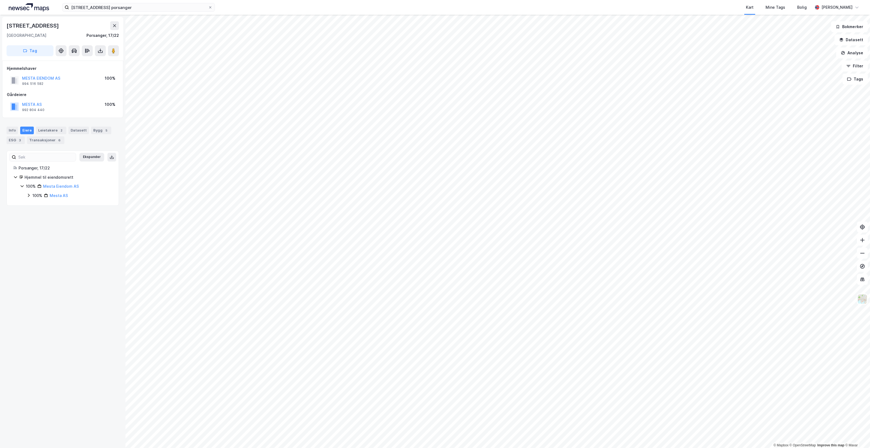
click at [29, 196] on icon at bounding box center [28, 195] width 4 height 4
click at [166, 7] on input "[STREET_ADDRESS] porsanger" at bounding box center [138, 7] width 139 height 8
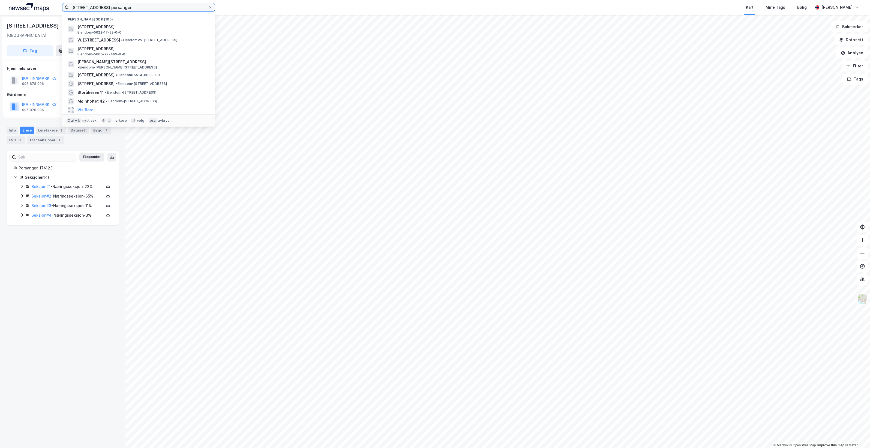
click at [166, 7] on input "[STREET_ADDRESS] porsanger" at bounding box center [138, 7] width 139 height 8
paste input "[STREET_ADDRESS]"
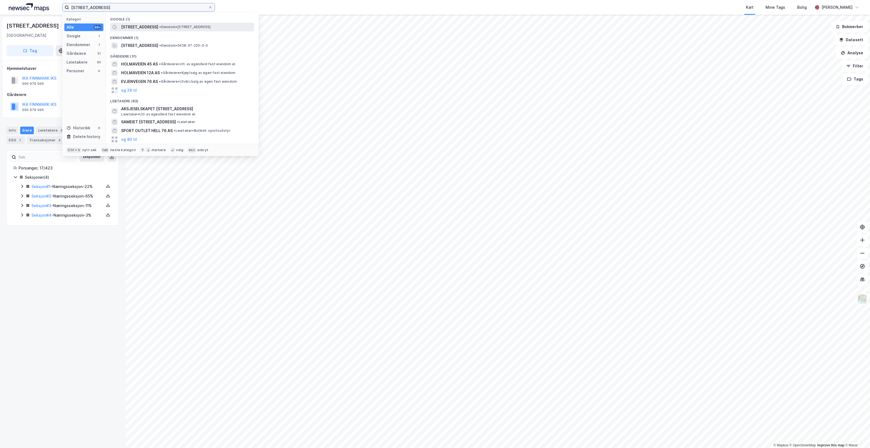
type input "[STREET_ADDRESS]"
click at [171, 29] on div "[STREET_ADDRESS] • Eiendom • [STREET_ADDRESS]" at bounding box center [187, 27] width 132 height 7
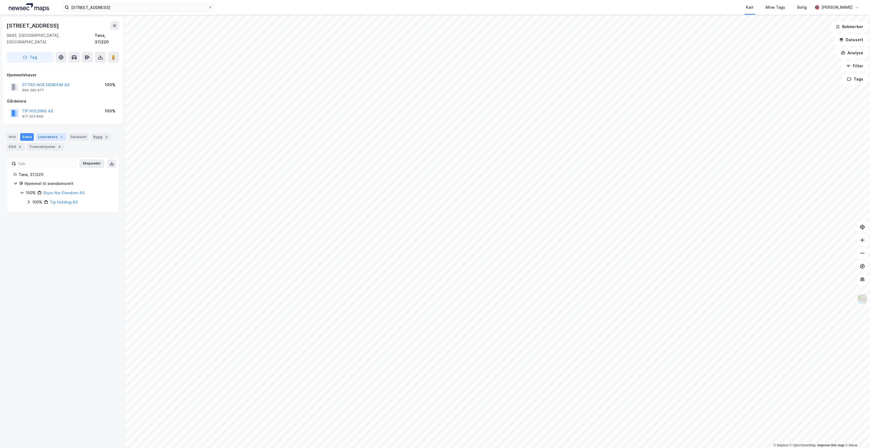
click at [38, 133] on div "Leietakere 1" at bounding box center [51, 137] width 30 height 8
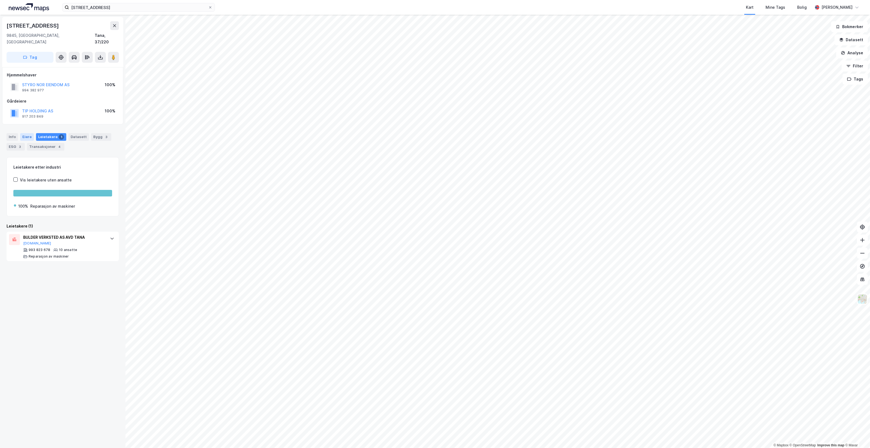
click at [24, 133] on div "Eiere" at bounding box center [27, 137] width 14 height 8
